Goal: Check status

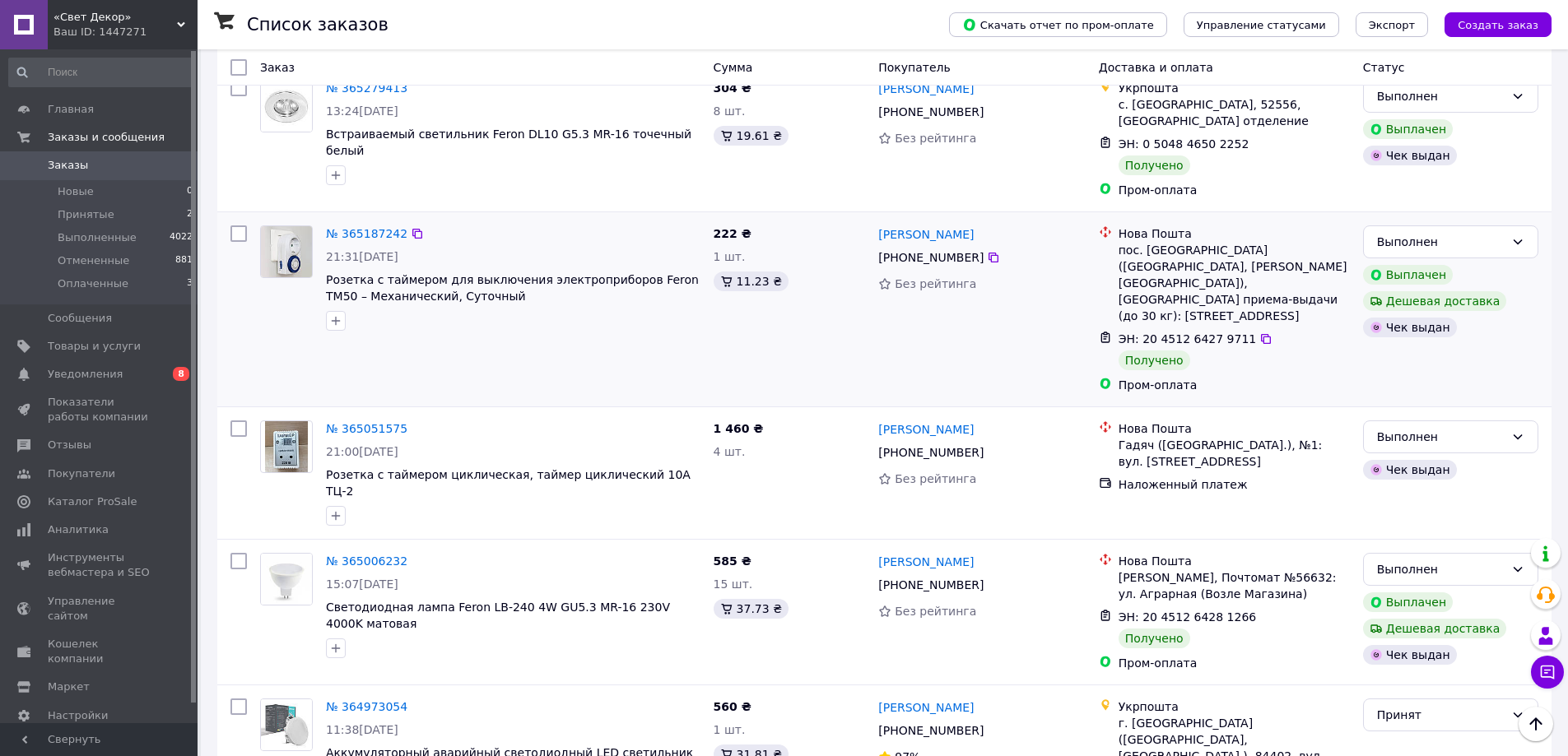
scroll to position [1481, 0]
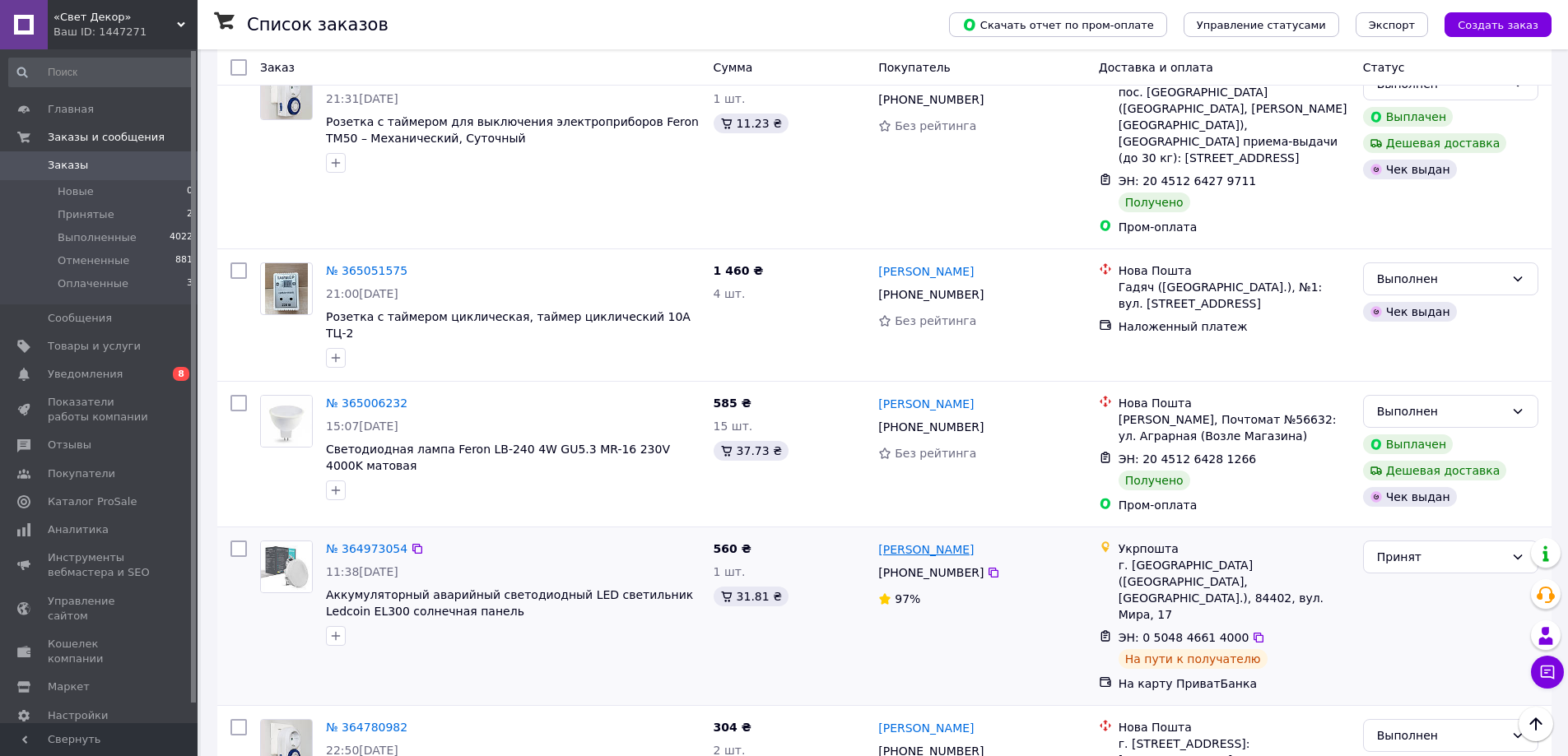
click at [901, 541] on link "[PERSON_NAME]" at bounding box center [926, 550] width 95 height 16
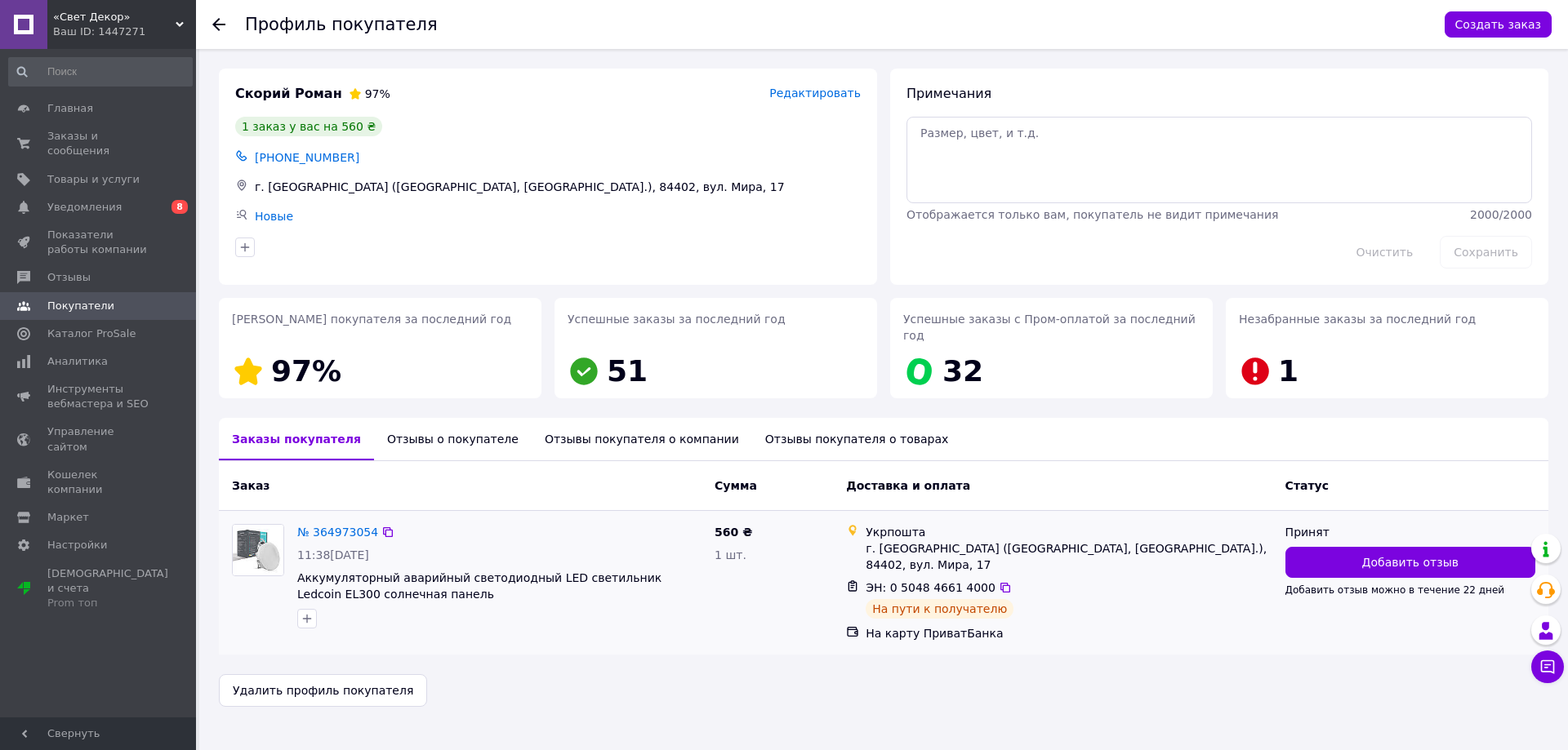
click at [885, 524] on div "Укрпошта" at bounding box center [1068, 532] width 406 height 16
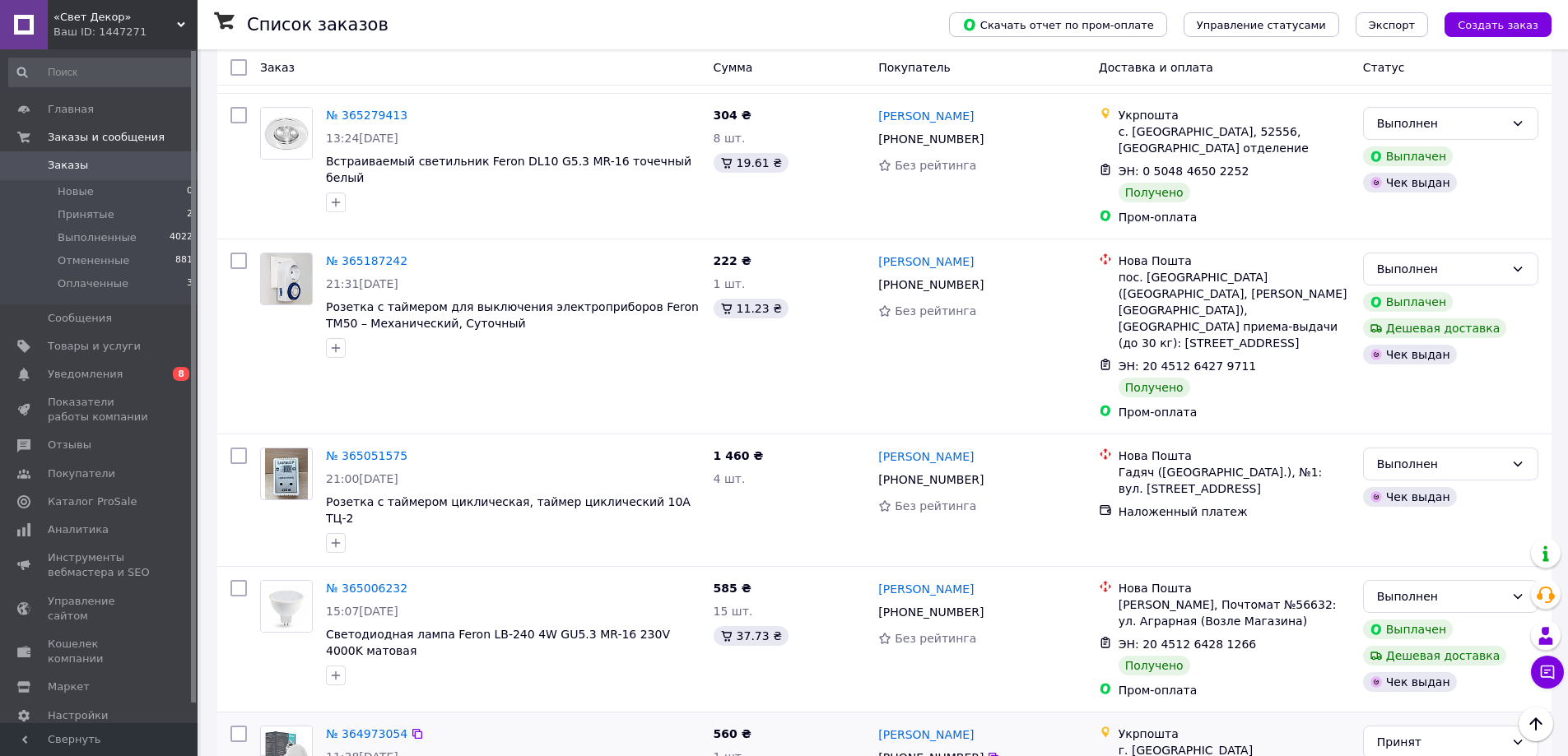
scroll to position [1399, 0]
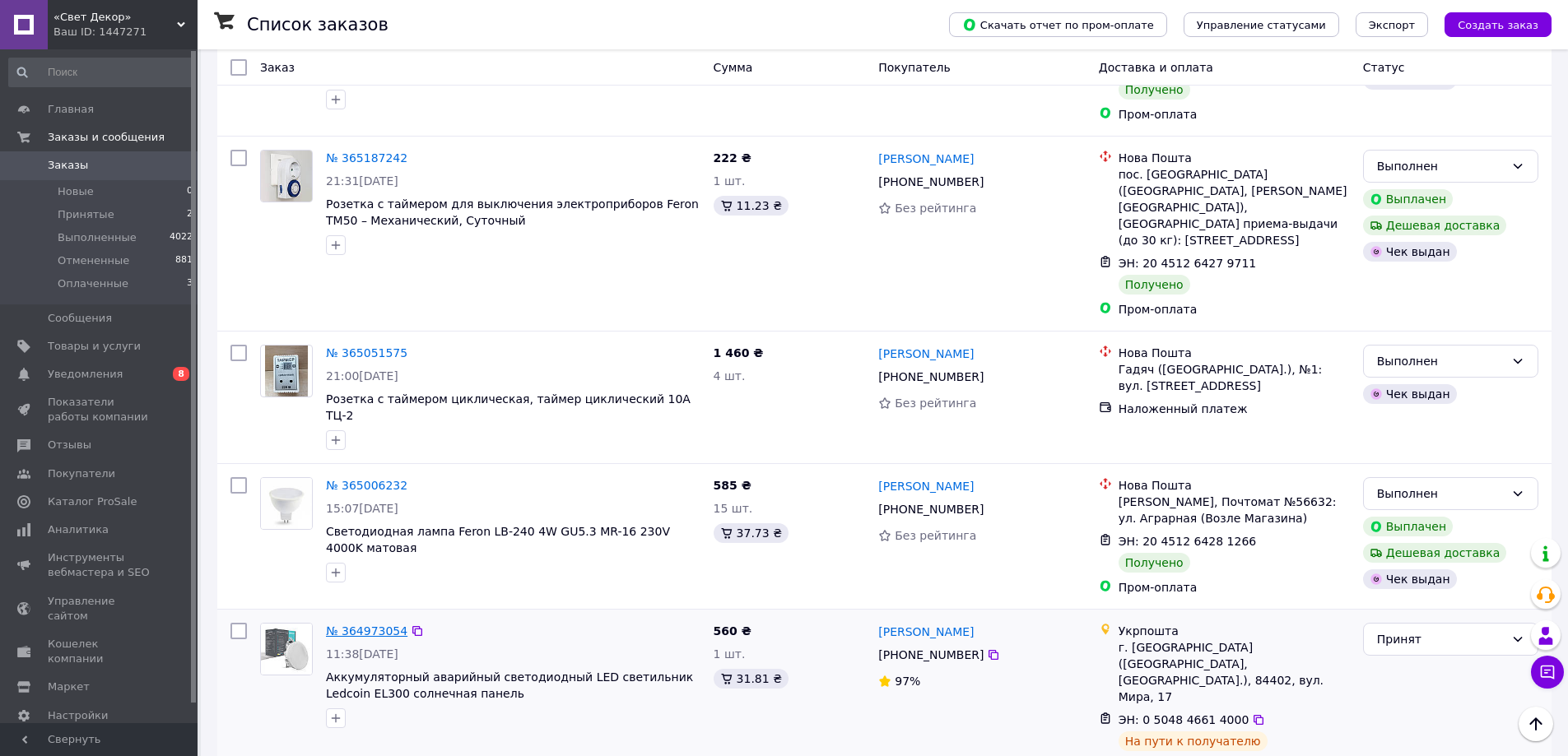
click at [352, 625] on link "№ 364973054" at bounding box center [367, 631] width 82 height 14
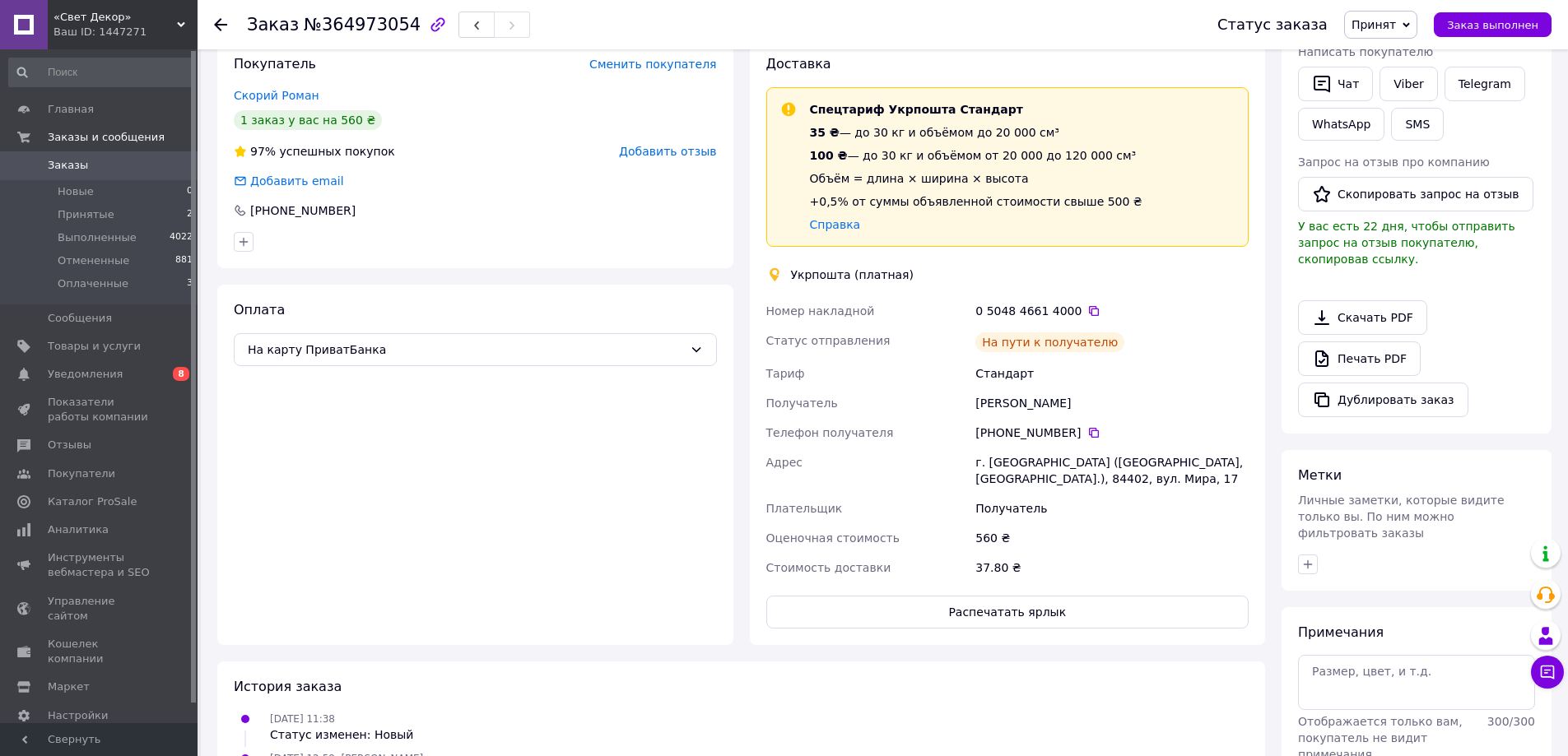
scroll to position [330, 0]
click at [951, 610] on button "Распечатать ярлык" at bounding box center [1007, 610] width 483 height 33
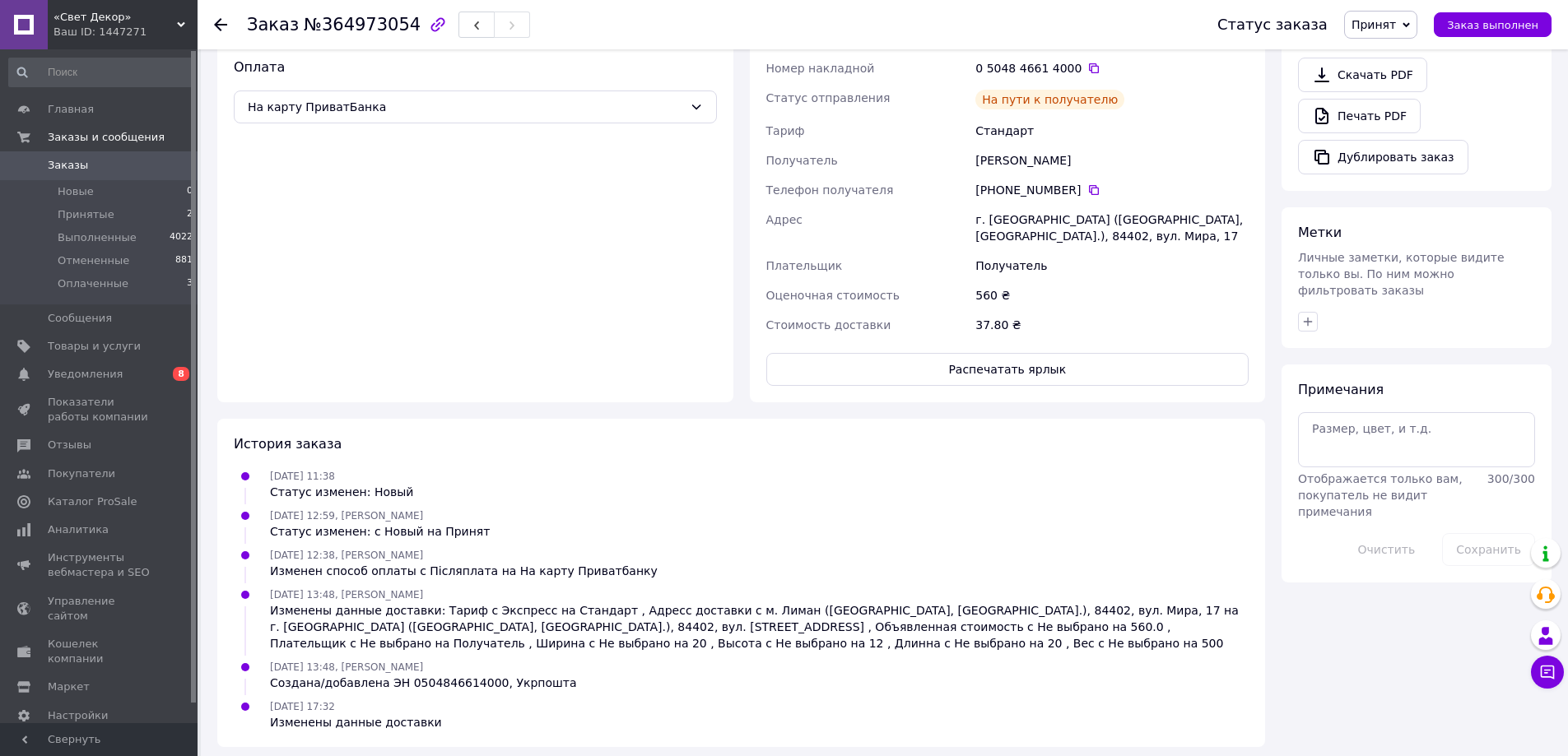
scroll to position [578, 0]
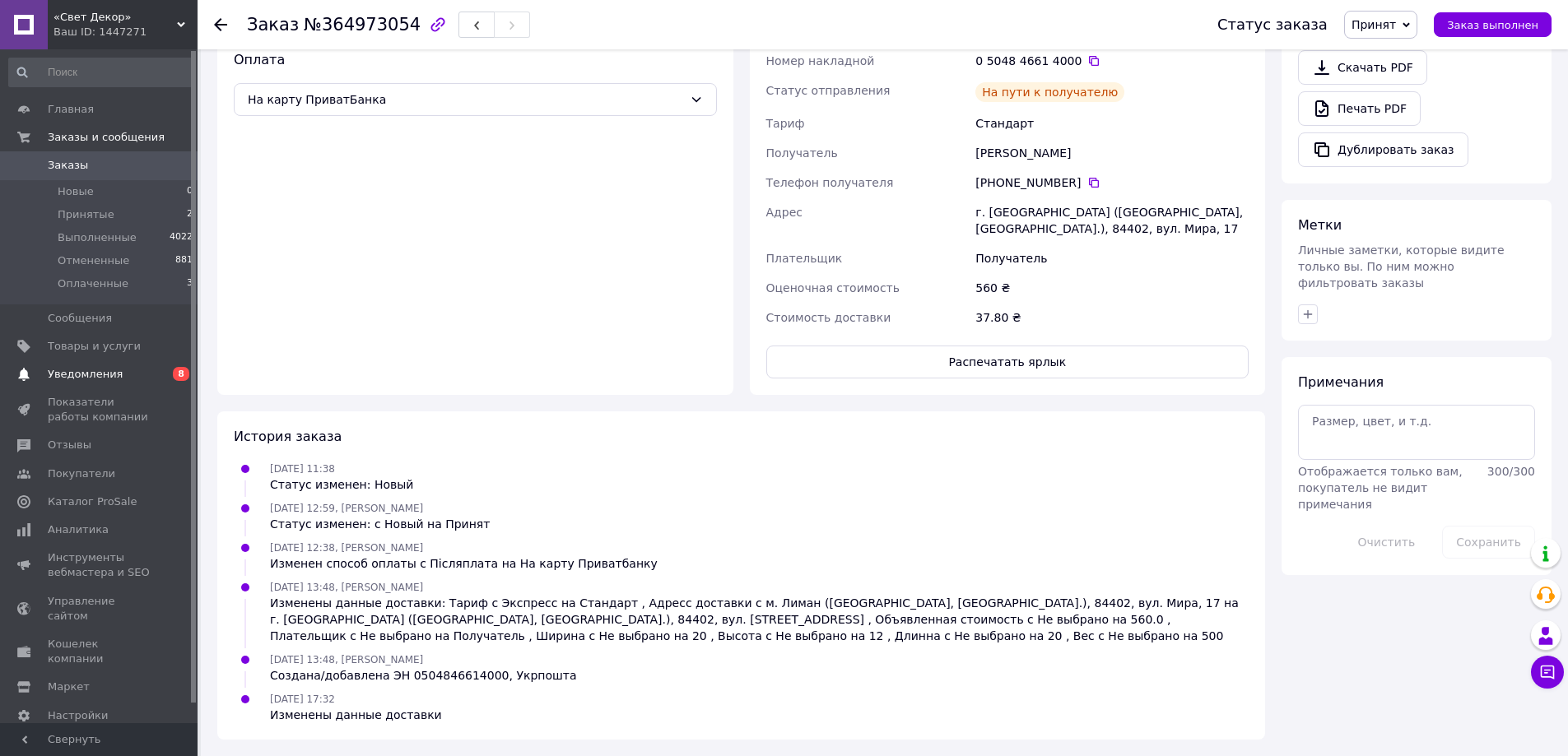
click at [66, 375] on span "Уведомления" at bounding box center [85, 374] width 75 height 14
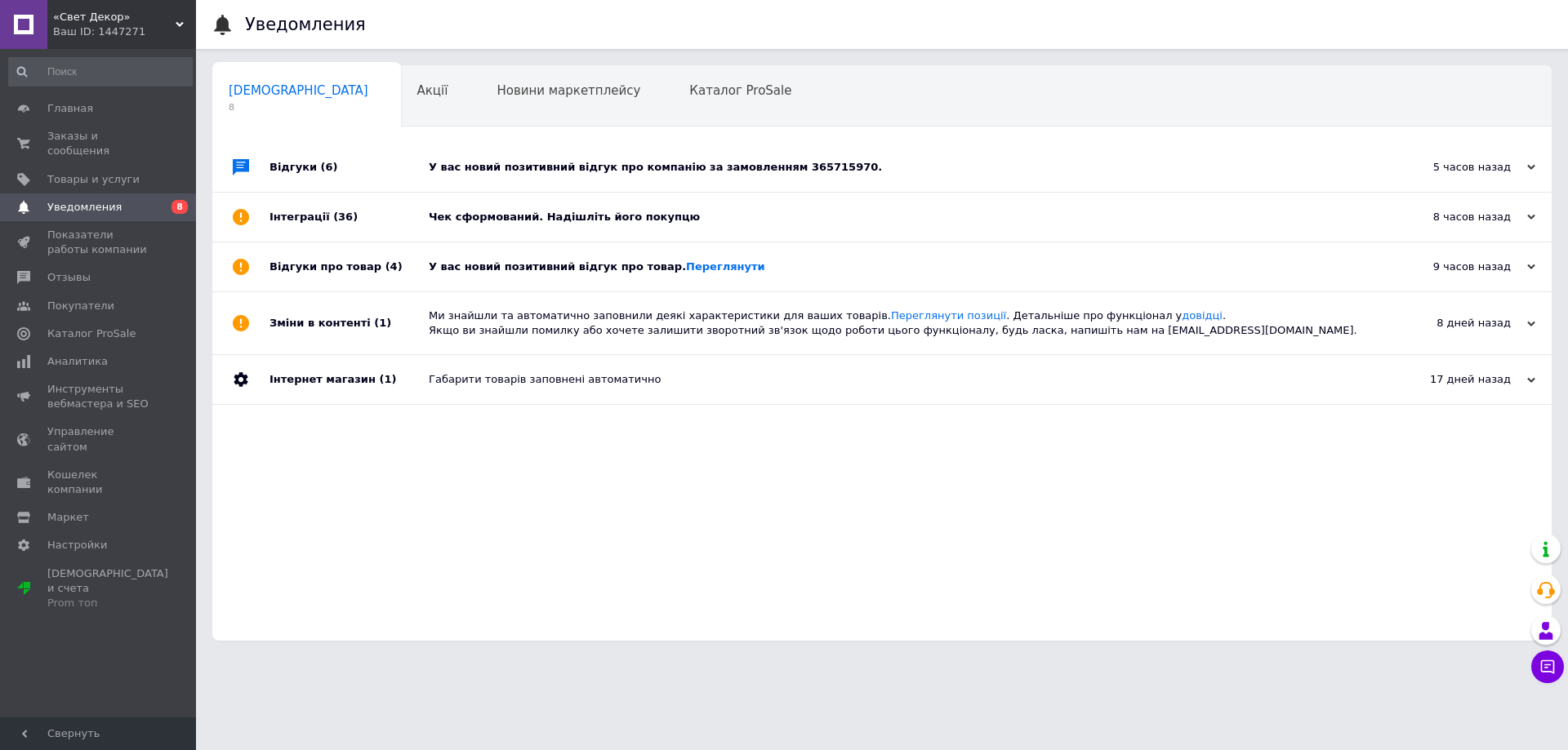
click at [504, 168] on div "У вас новий позитивний відгук про компанію за замовленням 365715970." at bounding box center [900, 167] width 943 height 14
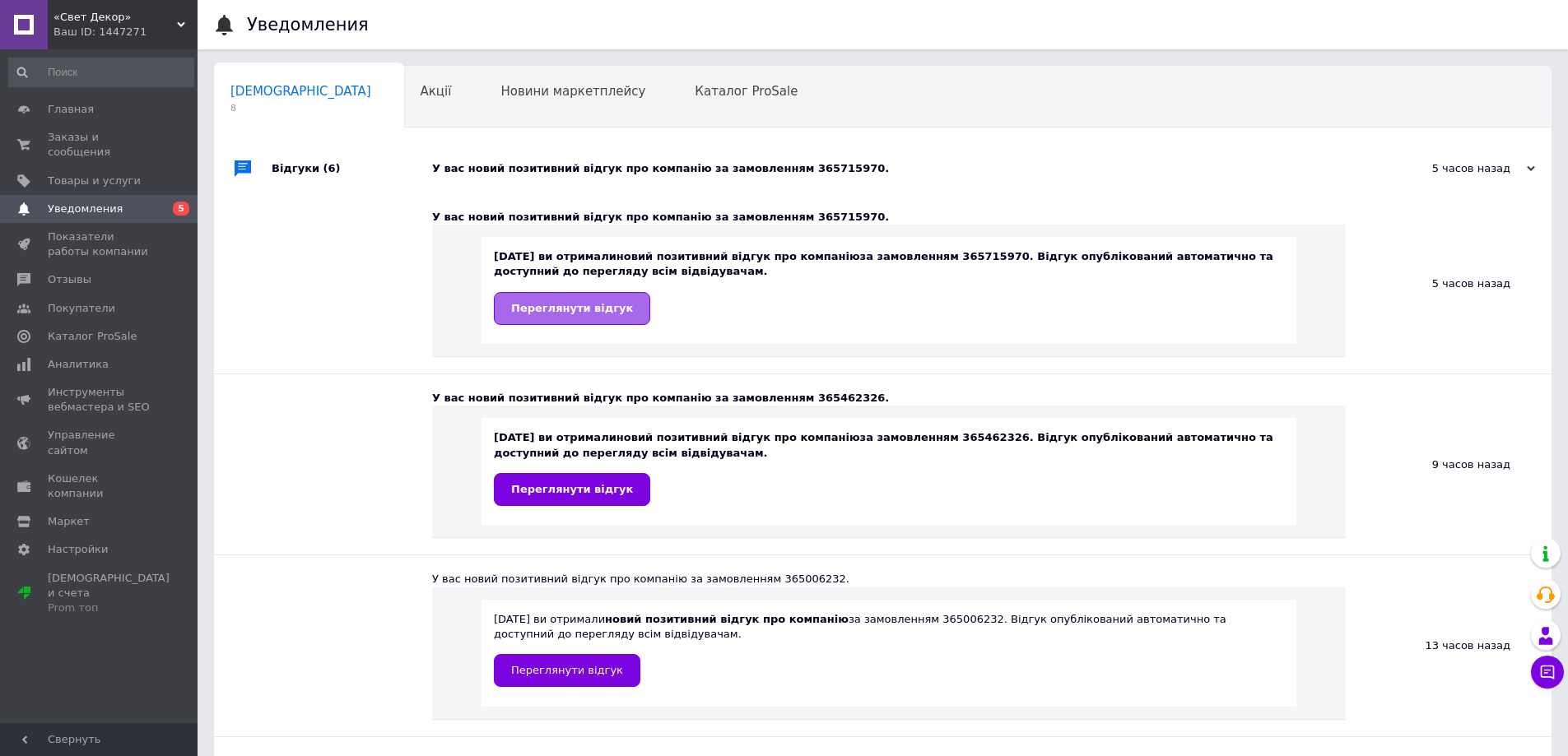
click at [527, 305] on span "Переглянути відгук" at bounding box center [572, 309] width 122 height 13
click at [564, 479] on link "Переглянути відгук" at bounding box center [572, 490] width 157 height 33
click at [580, 670] on span "Переглянути відгук" at bounding box center [567, 670] width 112 height 13
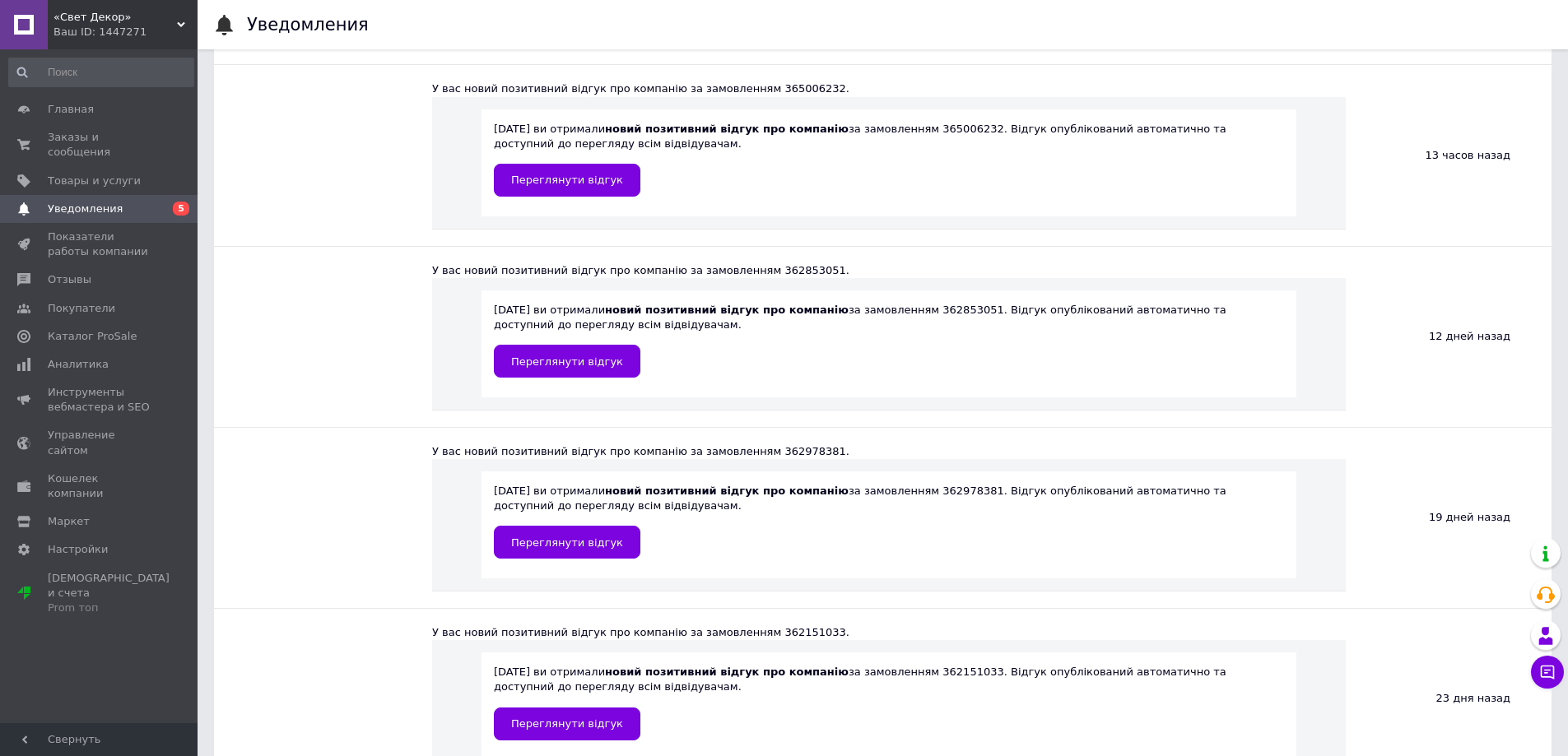
scroll to position [493, 0]
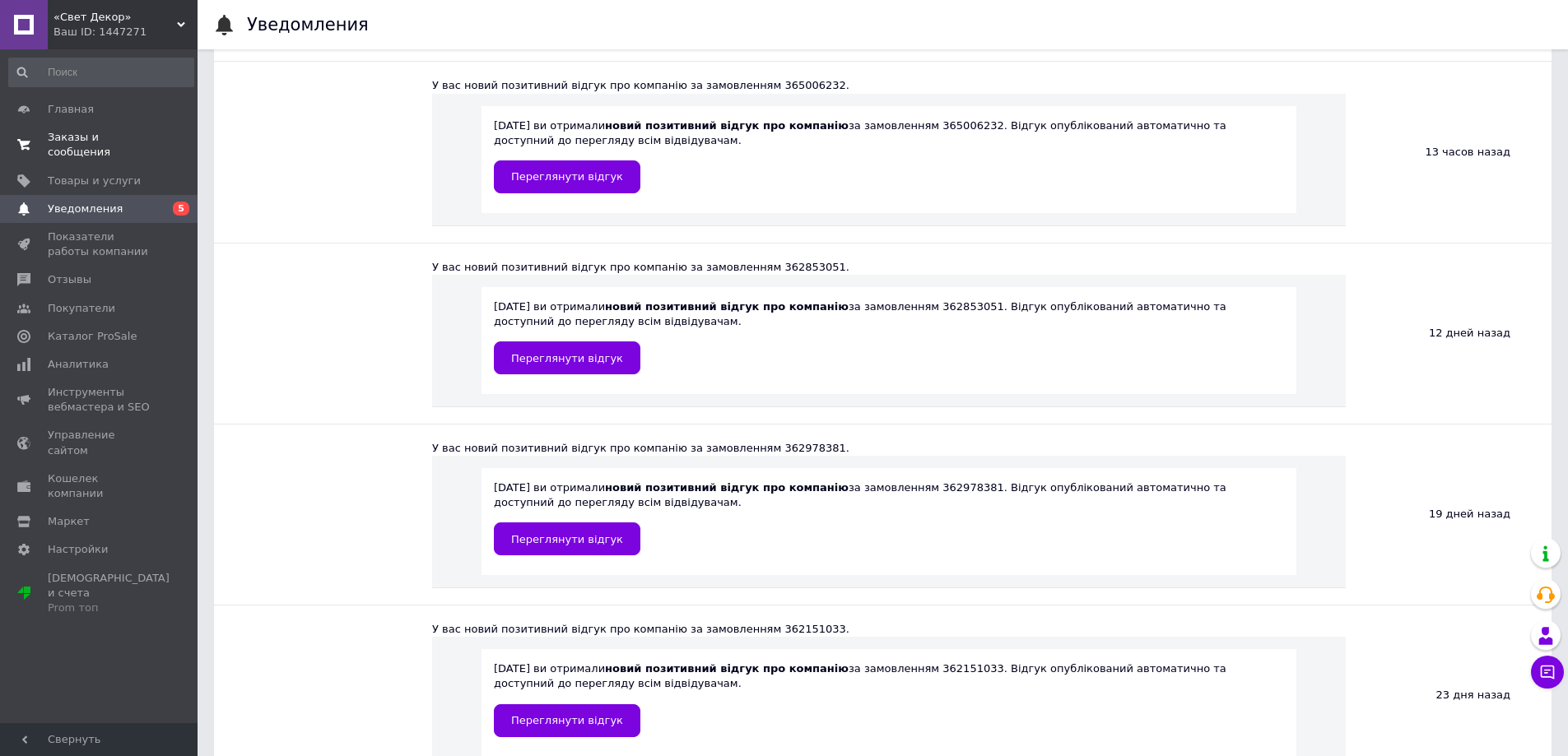
click at [68, 137] on span "Заказы и сообщения" at bounding box center [100, 145] width 104 height 30
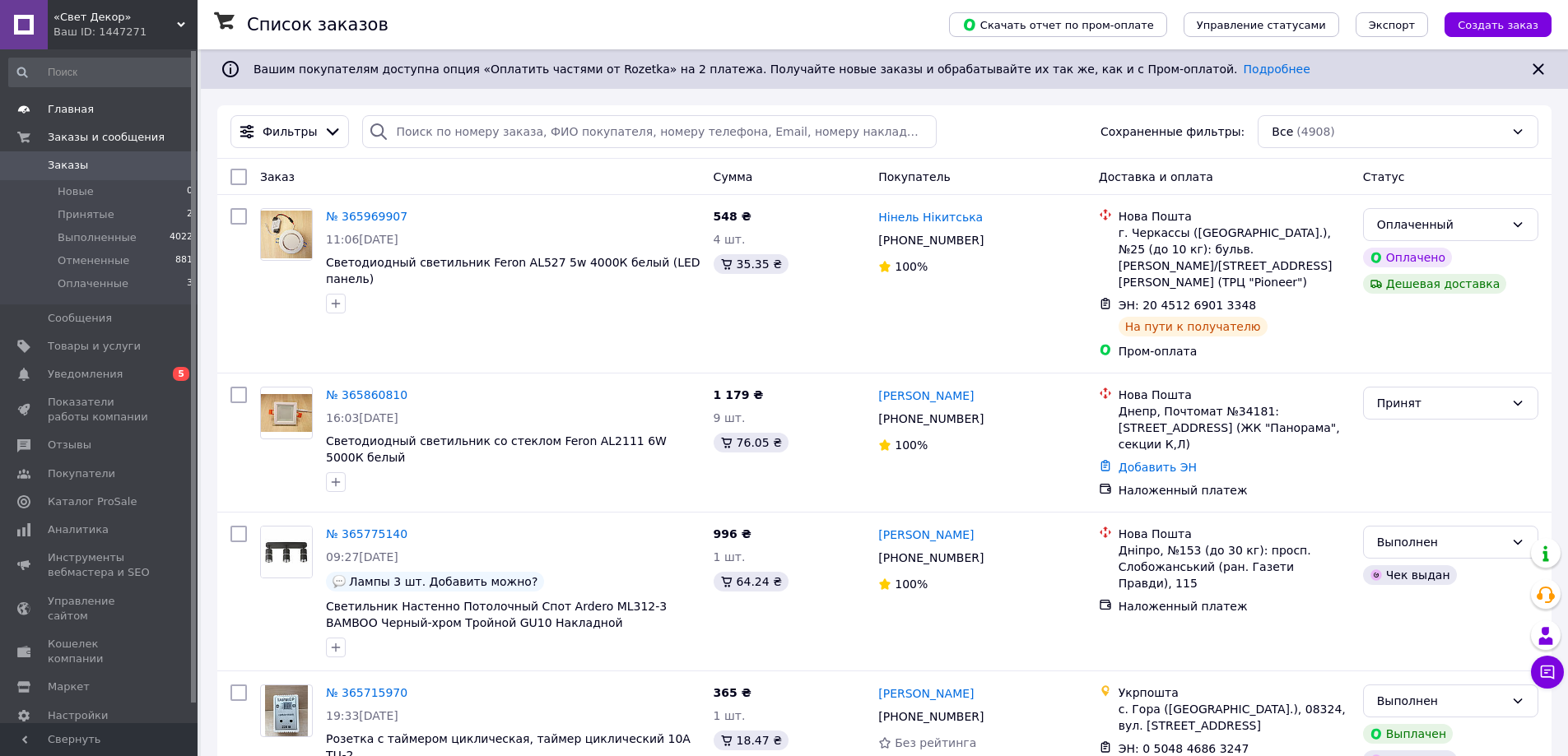
click at [63, 112] on span "Главная" at bounding box center [71, 110] width 46 height 14
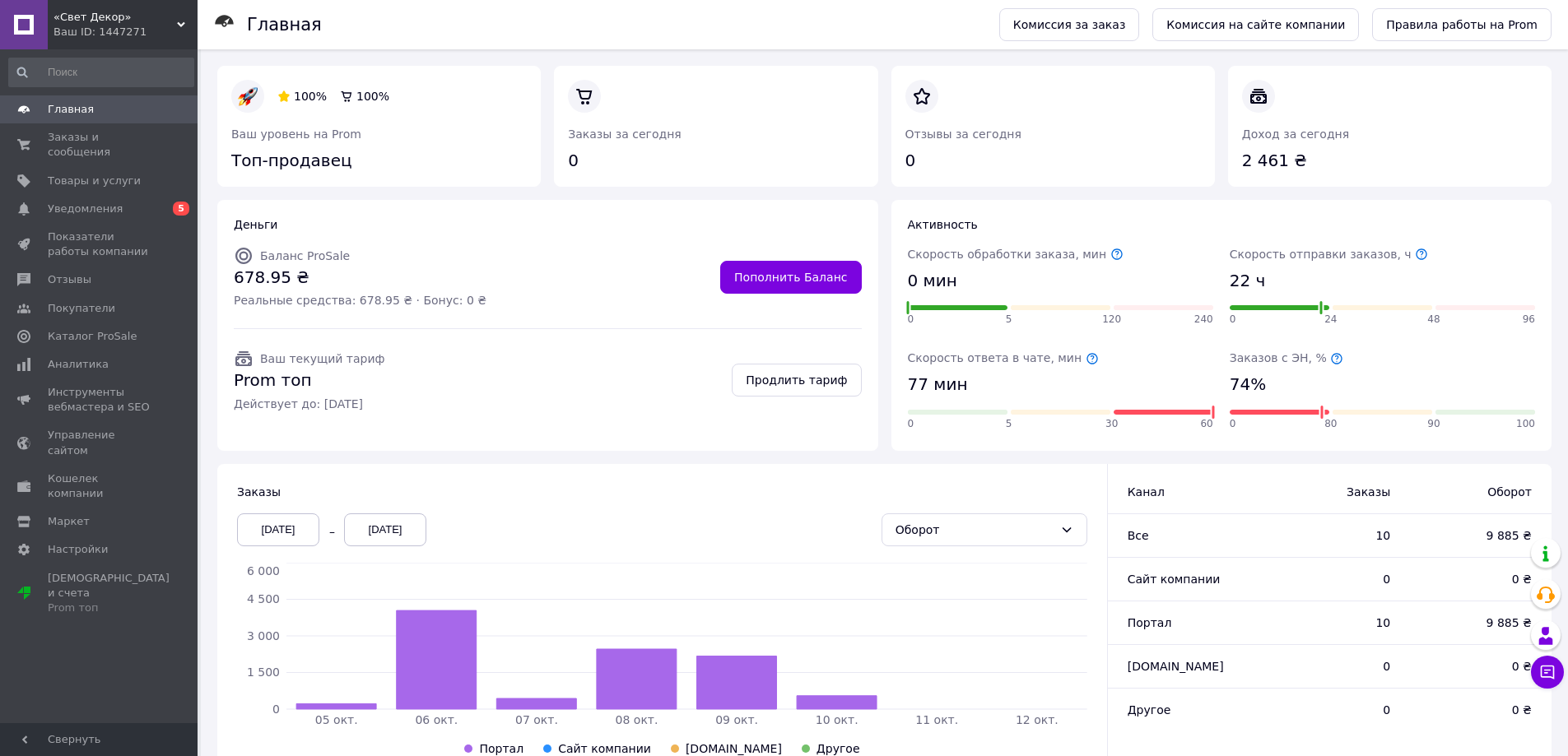
click at [63, 104] on span "Главная" at bounding box center [71, 110] width 46 height 14
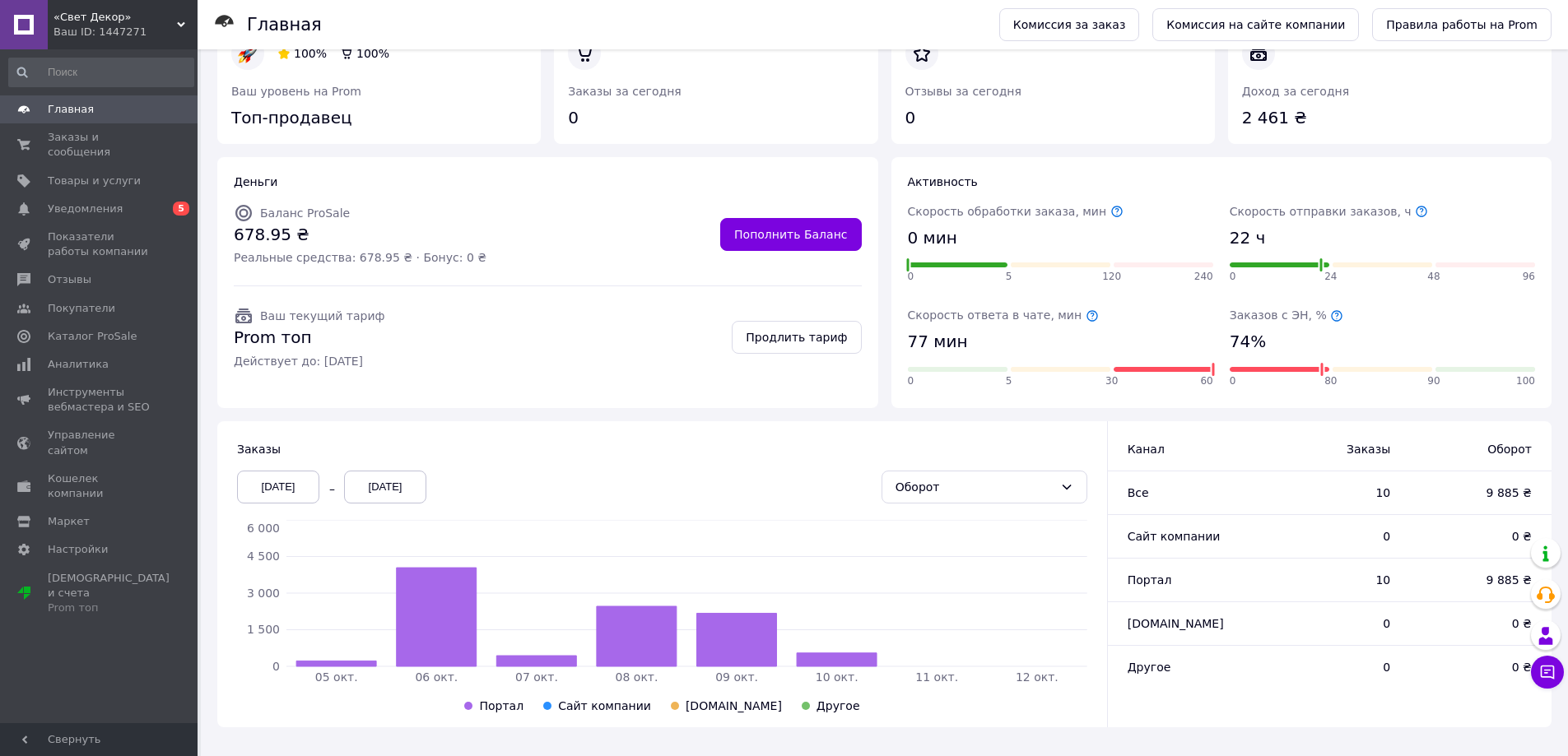
scroll to position [47, 0]
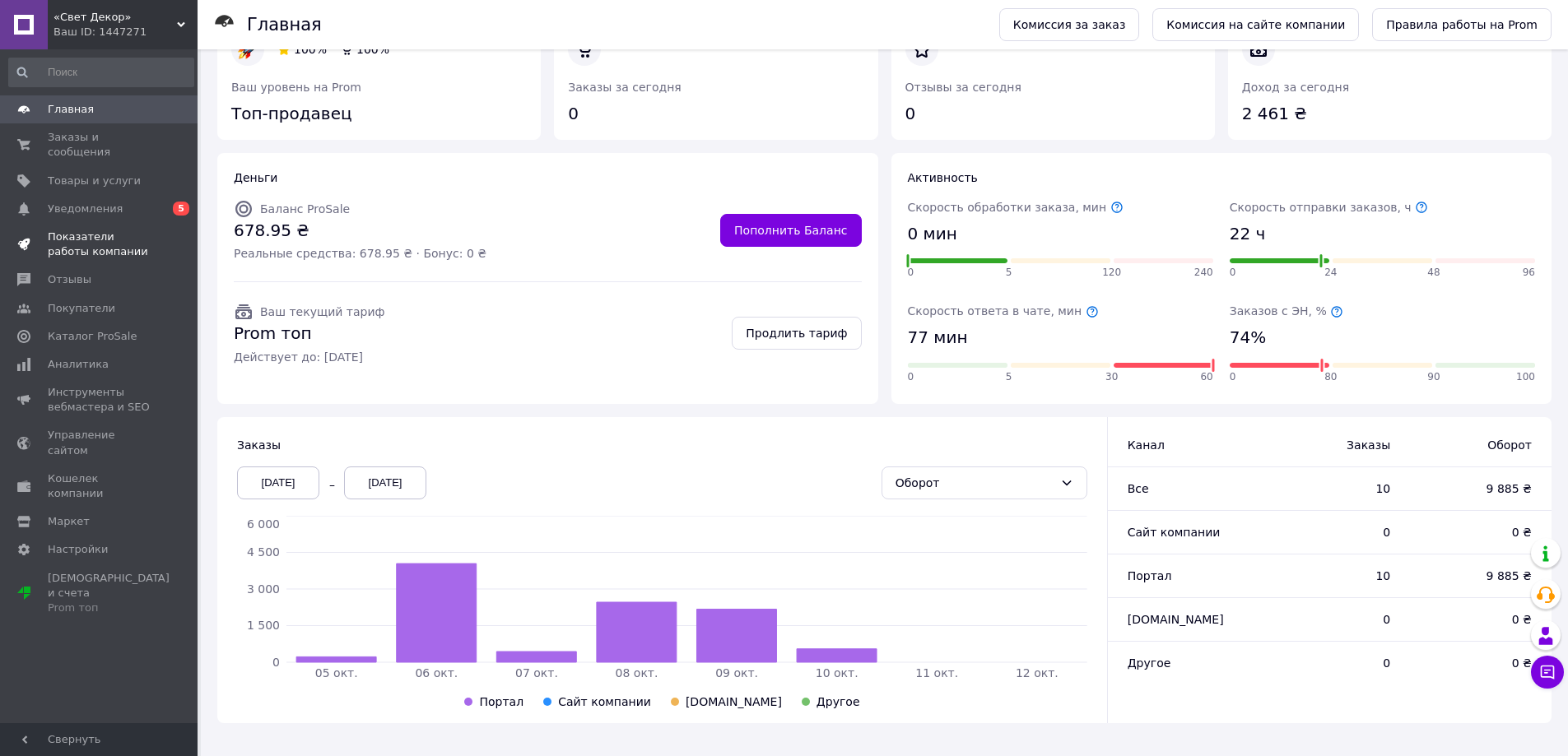
click at [76, 231] on span "Показатели работы компании" at bounding box center [100, 244] width 104 height 30
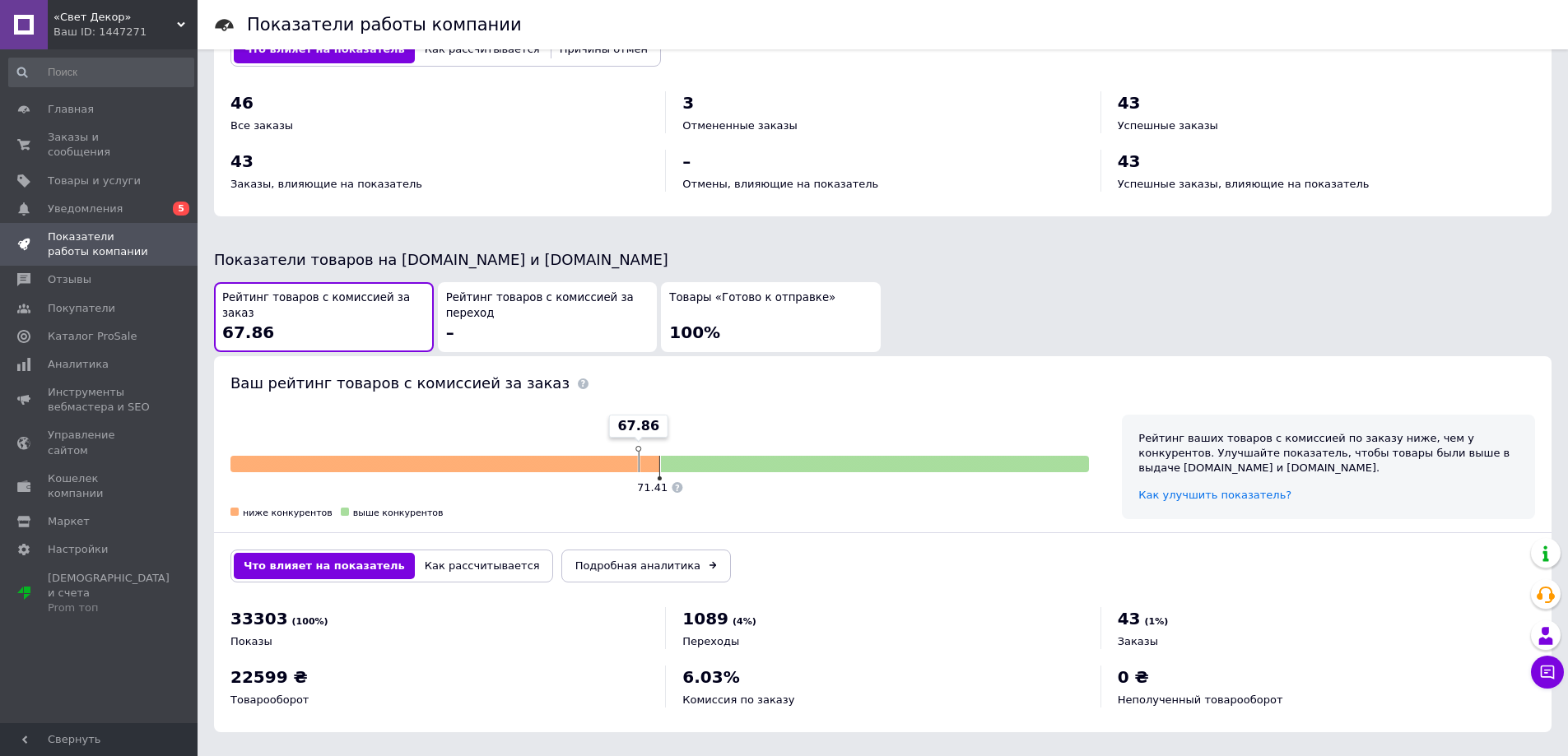
scroll to position [687, 0]
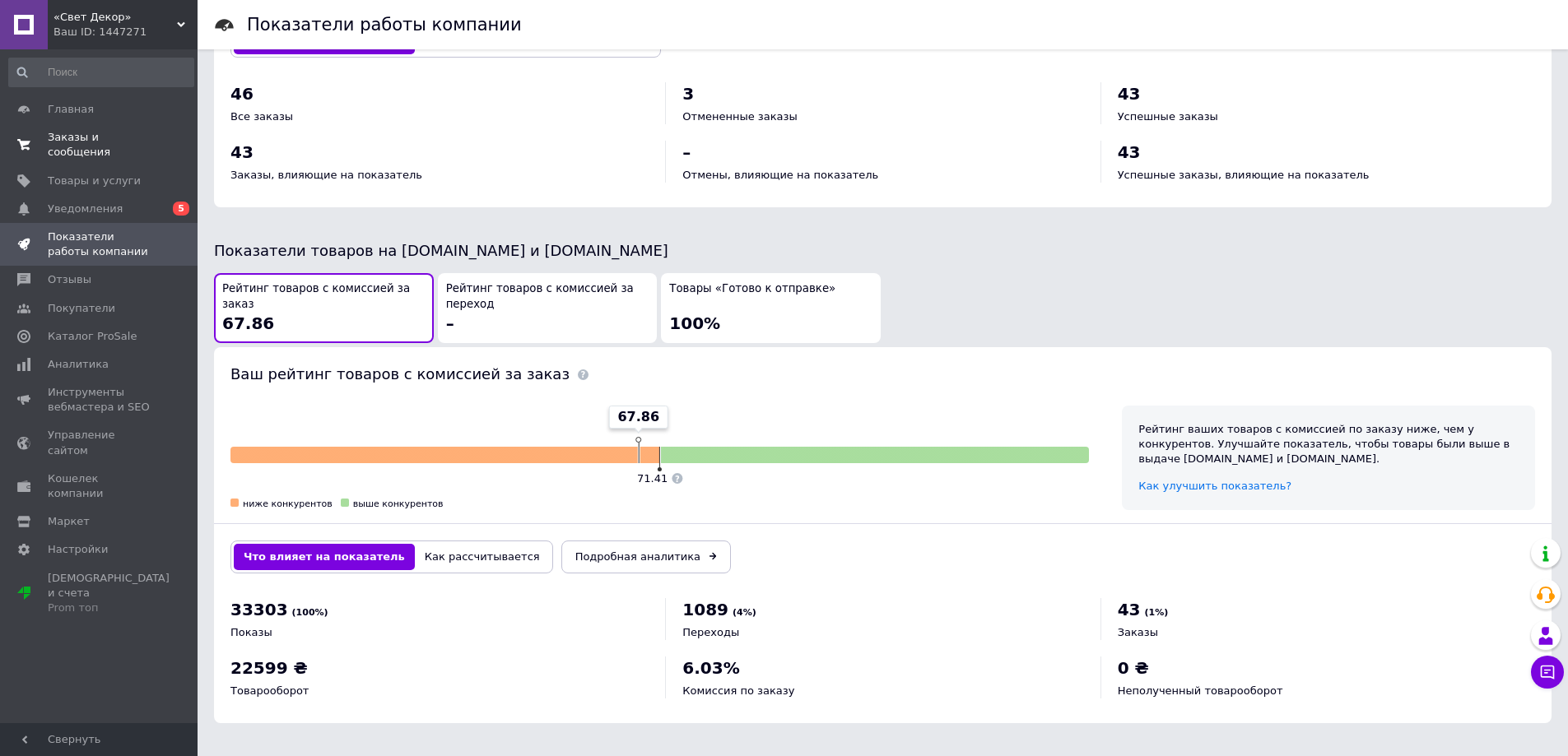
click at [62, 136] on span "Заказы и сообщения" at bounding box center [100, 145] width 104 height 30
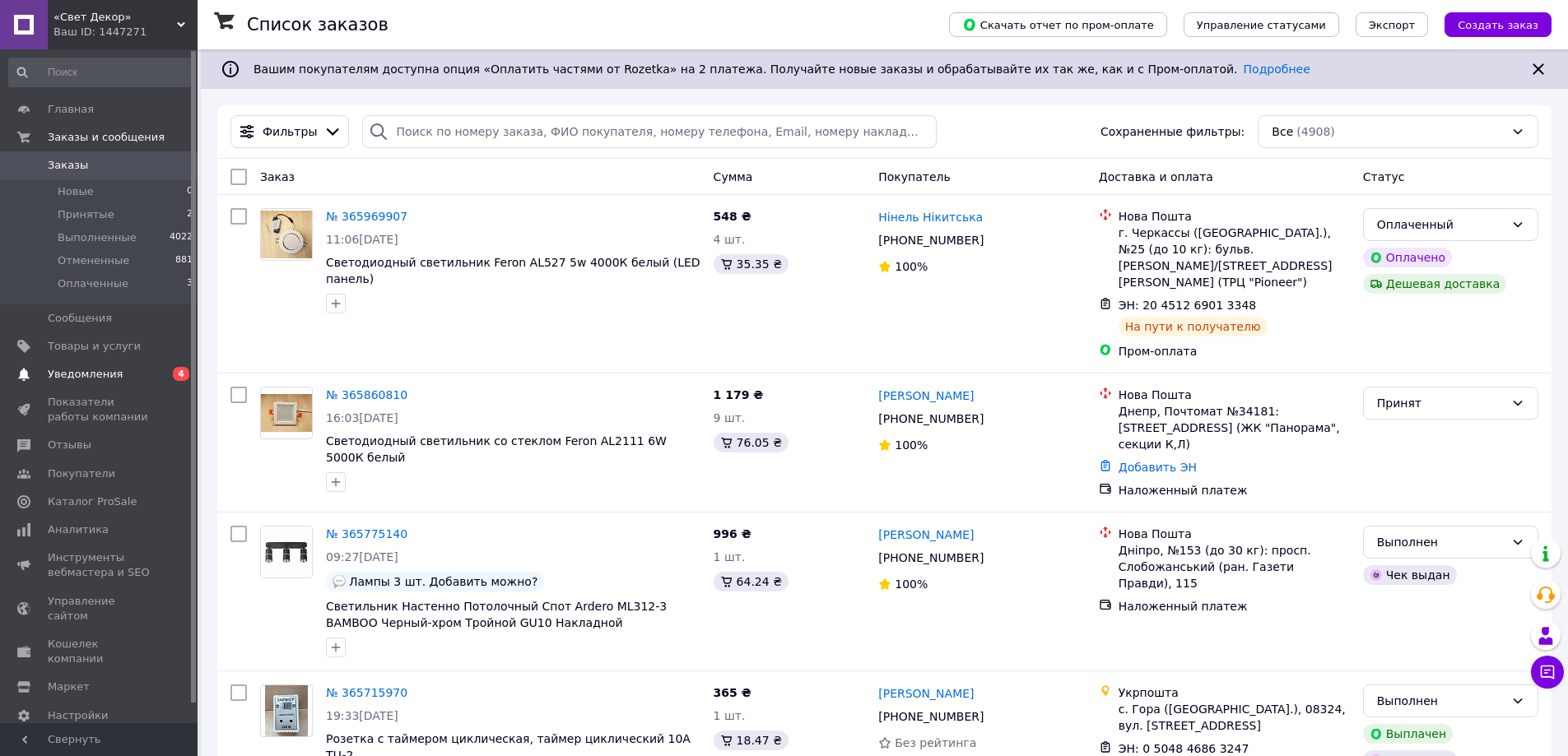
click at [59, 375] on span "Уведомления" at bounding box center [85, 374] width 75 height 14
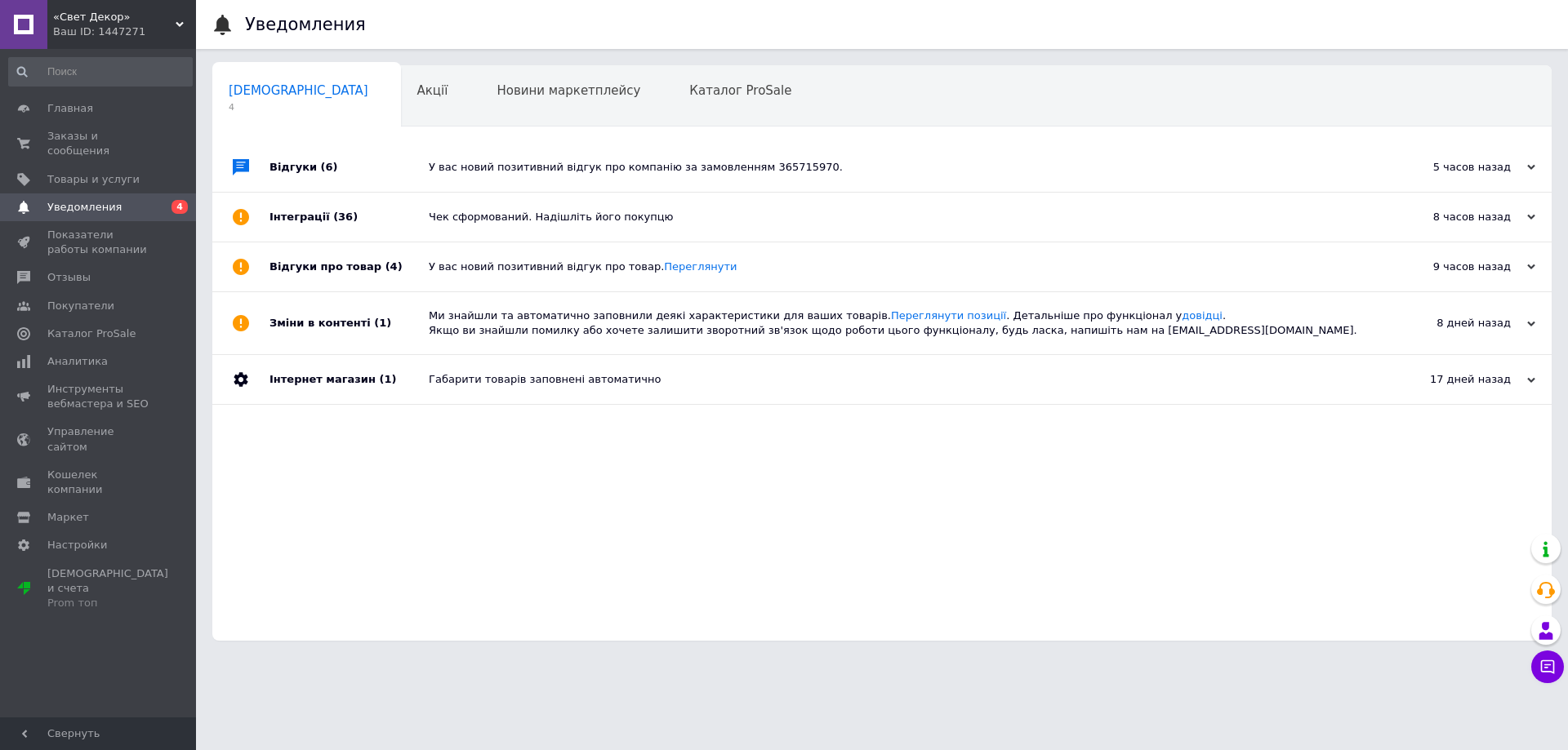
click at [551, 210] on div "Чек сформований. Надішліть його покупцю" at bounding box center [900, 216] width 943 height 49
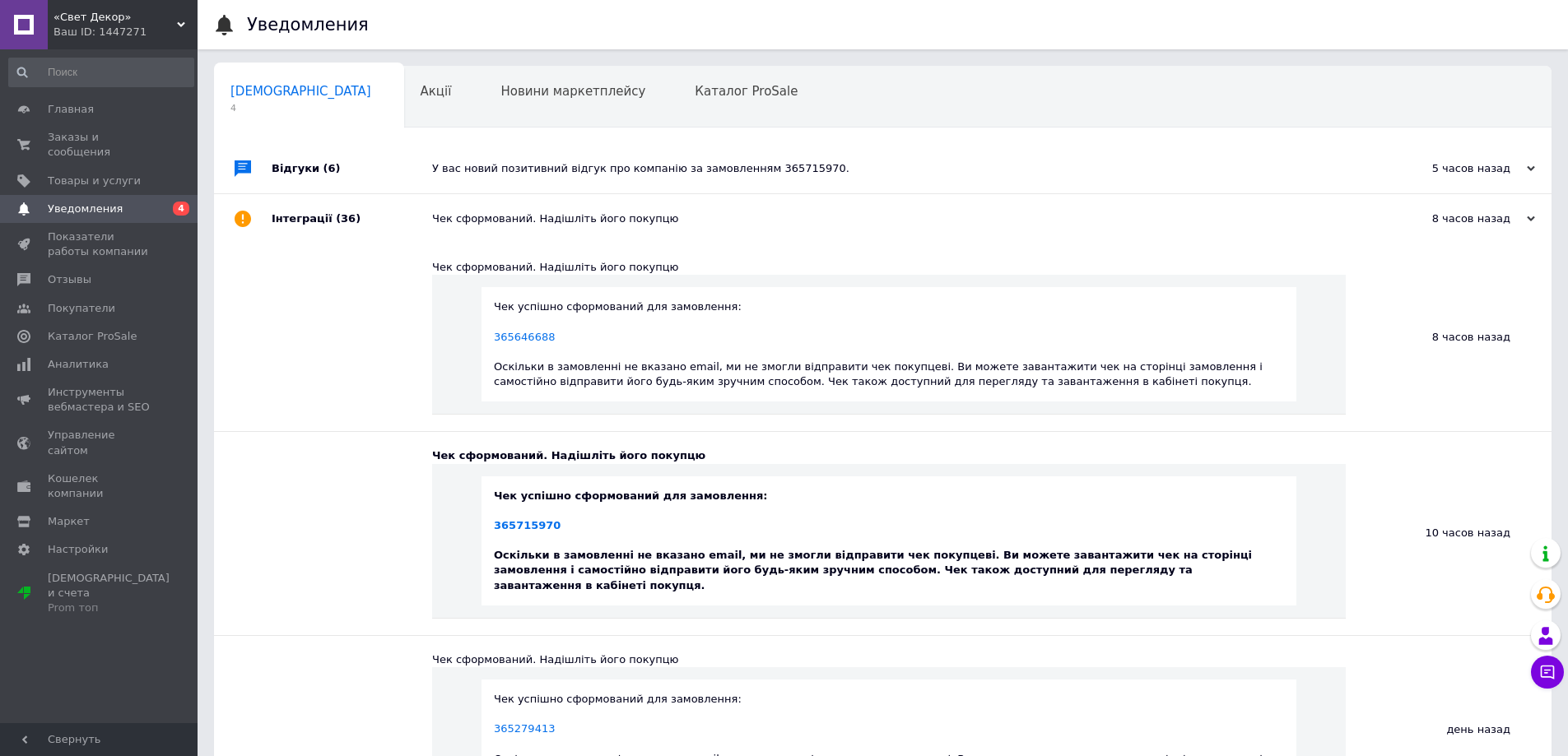
click at [611, 485] on div "Чек успішно сформований для замовлення: 365715970 Оскільки в замовленні не вказ…" at bounding box center [890, 541] width 815 height 129
click at [527, 454] on div "Чек сформований. Надішліть його покупцю" at bounding box center [889, 455] width 914 height 14
click at [661, 558] on div "Чек успішно сформований для замовлення: 365715970 Оскільки в замовленні не вказ…" at bounding box center [889, 541] width 790 height 104
click at [63, 138] on span "Заказы и сообщения" at bounding box center [100, 145] width 104 height 30
